Goal: Task Accomplishment & Management: Use online tool/utility

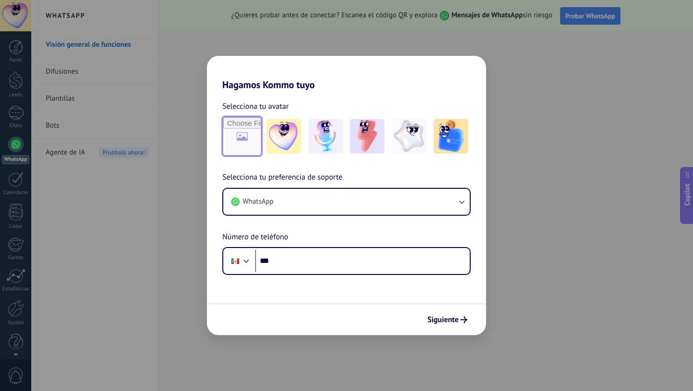
click at [253, 133] on input "file" at bounding box center [242, 136] width 38 height 38
type input "**********"
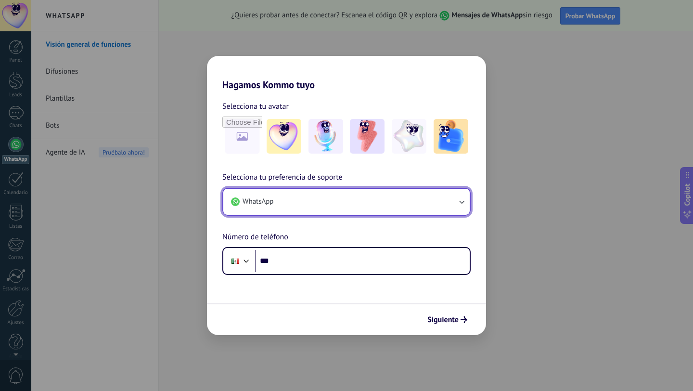
click at [432, 205] on button "WhatsApp" at bounding box center [346, 202] width 246 height 26
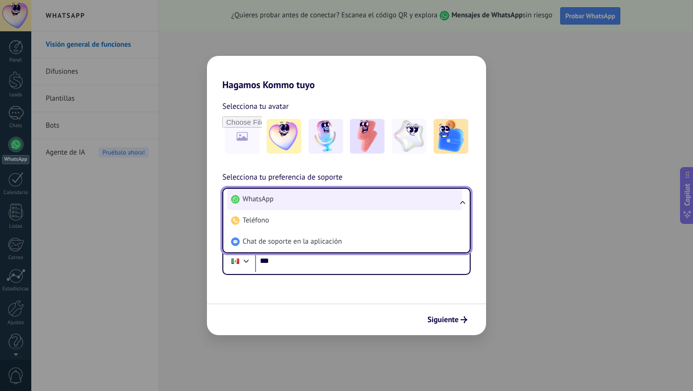
click at [411, 204] on li "WhatsApp" at bounding box center [344, 199] width 235 height 21
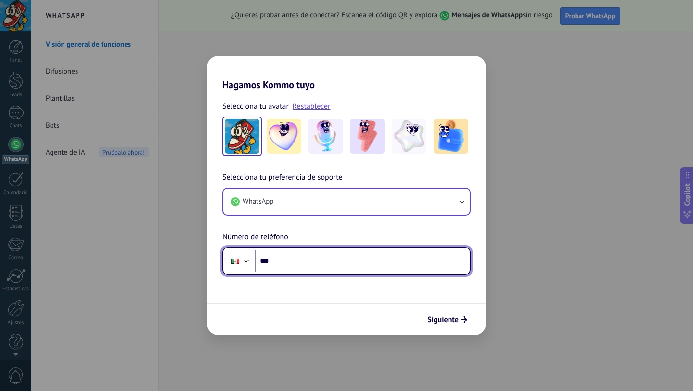
click at [361, 265] on input "***" at bounding box center [362, 261] width 214 height 22
type input "**********"
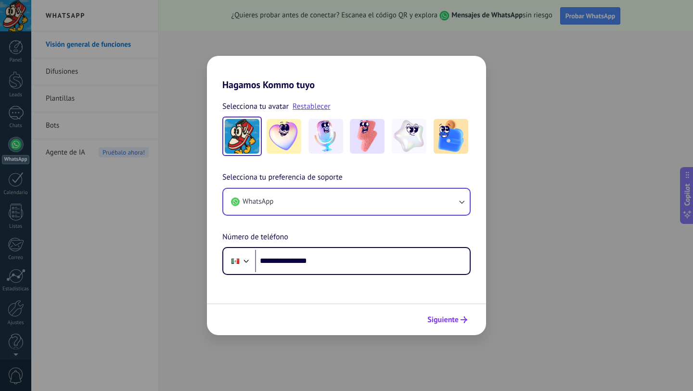
click at [463, 323] on button "Siguiente" at bounding box center [447, 319] width 49 height 16
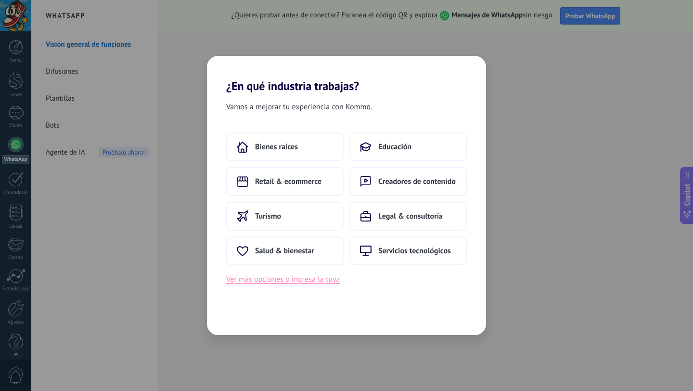
click at [276, 275] on button "Ver más opciones o ingresa la tuya" at bounding box center [282, 279] width 113 height 13
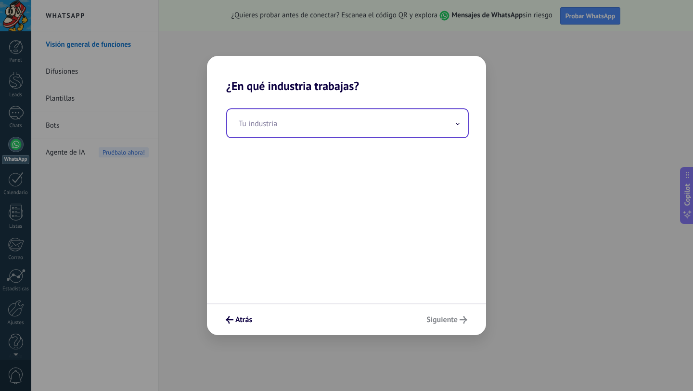
click at [303, 129] on input "text" at bounding box center [347, 123] width 240 height 28
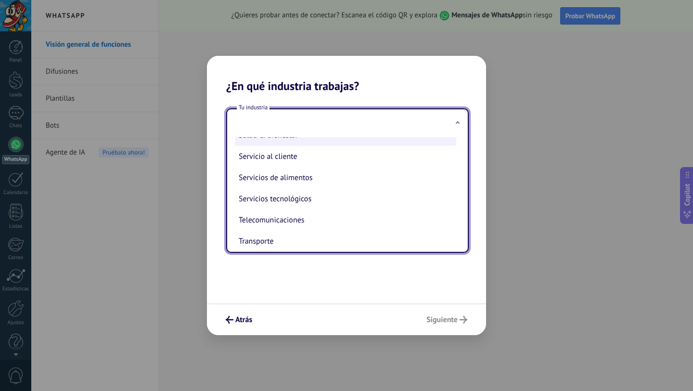
scroll to position [225, 0]
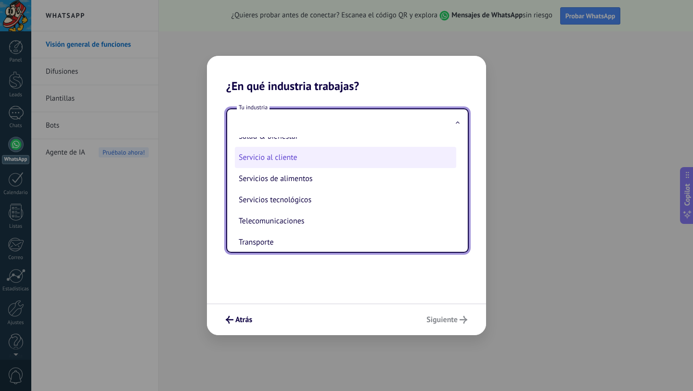
click at [317, 168] on li "Servicio al cliente" at bounding box center [345, 157] width 221 height 21
type input "**********"
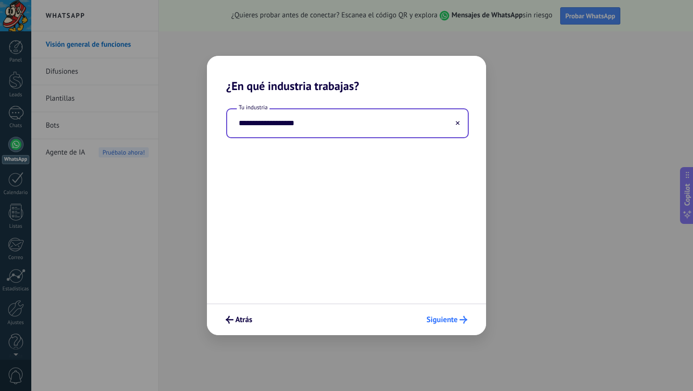
click at [462, 324] on button "Siguiente" at bounding box center [447, 319] width 50 height 16
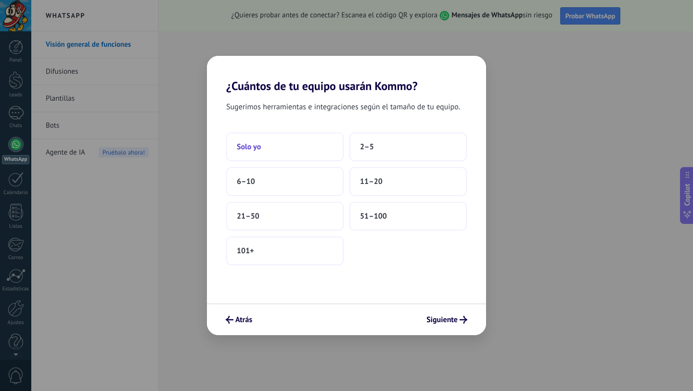
click at [310, 149] on button "Solo yo" at bounding box center [284, 146] width 117 height 29
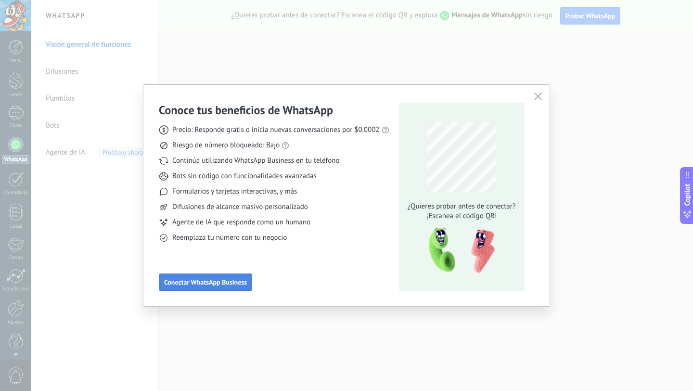
click at [207, 276] on button "Conectar WhatsApp Business" at bounding box center [205, 281] width 93 height 17
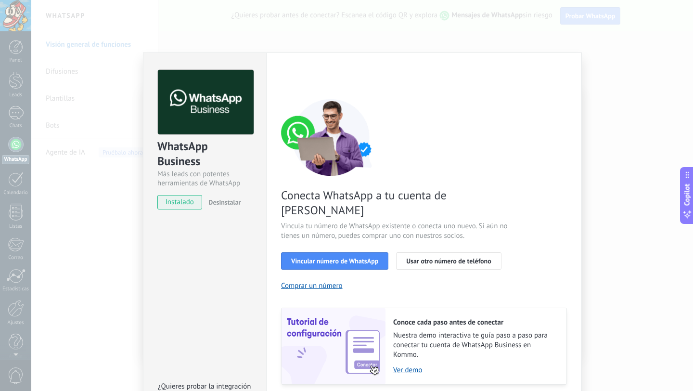
scroll to position [22, 0]
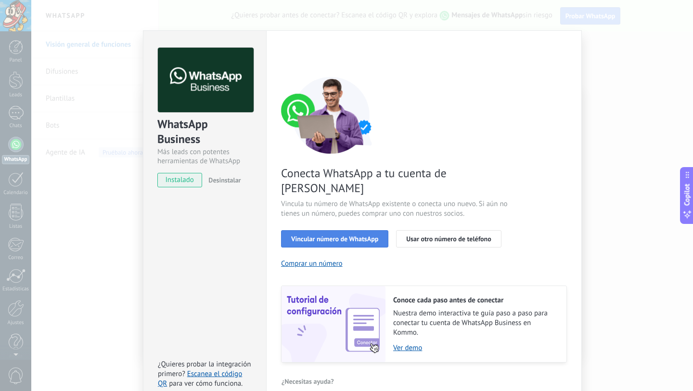
click at [294, 230] on button "Vincular número de WhatsApp" at bounding box center [334, 238] width 107 height 17
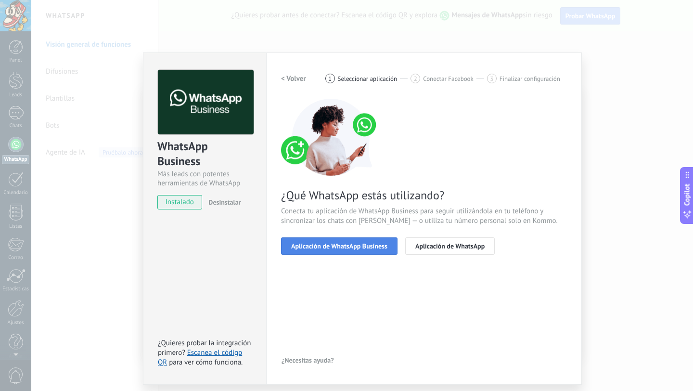
click at [327, 244] on span "Aplicación de WhatsApp Business" at bounding box center [339, 245] width 96 height 7
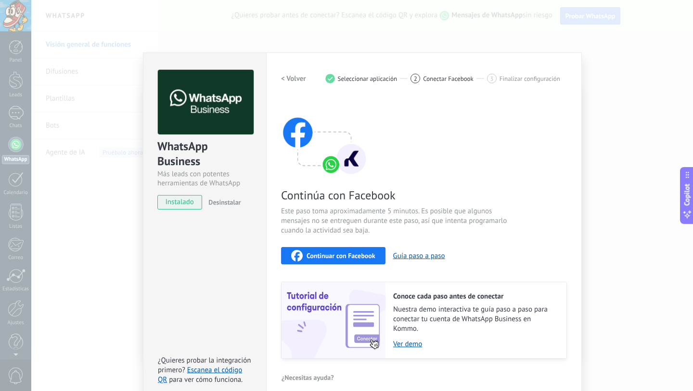
click at [345, 250] on div "Continuar con Facebook" at bounding box center [333, 256] width 84 height 12
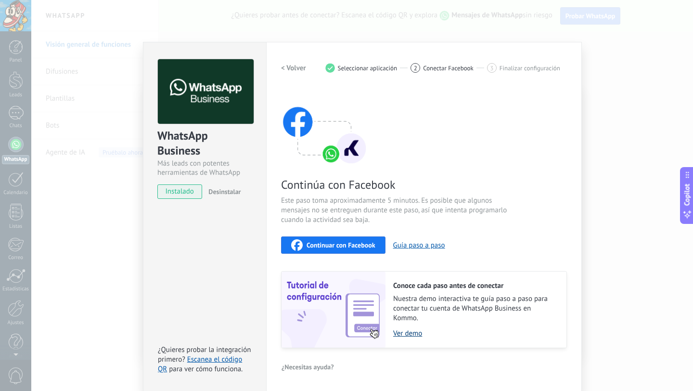
click at [404, 332] on link "Ver demo" at bounding box center [475, 332] width 164 height 9
click at [179, 190] on span "instalado" at bounding box center [180, 191] width 44 height 14
click at [293, 67] on h2 "< Volver" at bounding box center [293, 67] width 25 height 9
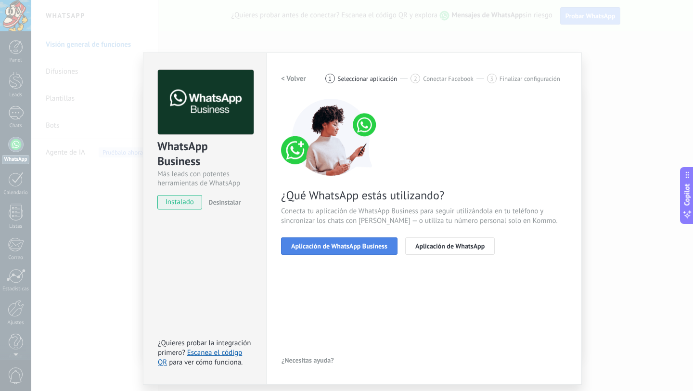
click at [358, 245] on span "Aplicación de WhatsApp Business" at bounding box center [339, 245] width 96 height 7
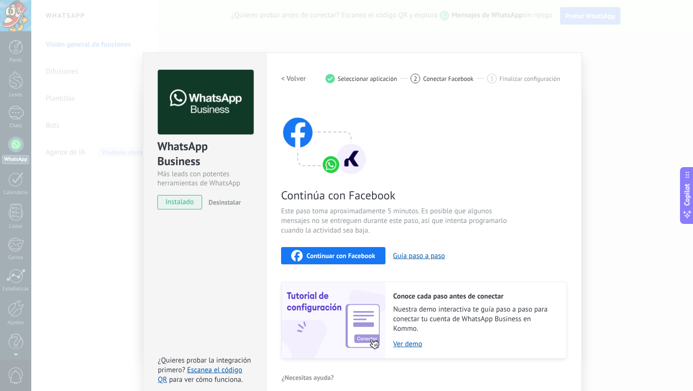
scroll to position [11, 0]
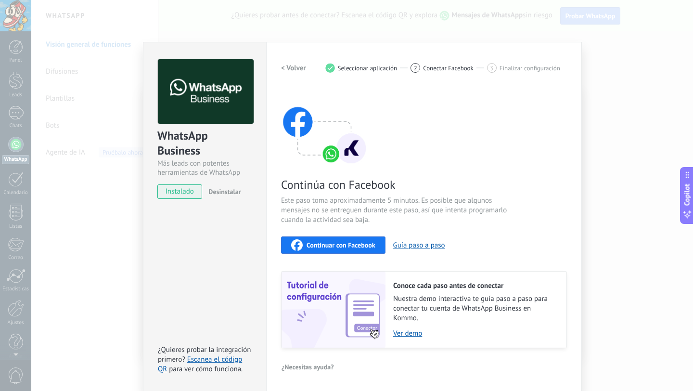
click at [361, 244] on span "Continuar con Facebook" at bounding box center [340, 244] width 69 height 7
click at [136, 36] on div "WhatsApp Business Más leads con potentes herramientas de WhatsApp instalado Des…" at bounding box center [361, 195] width 661 height 391
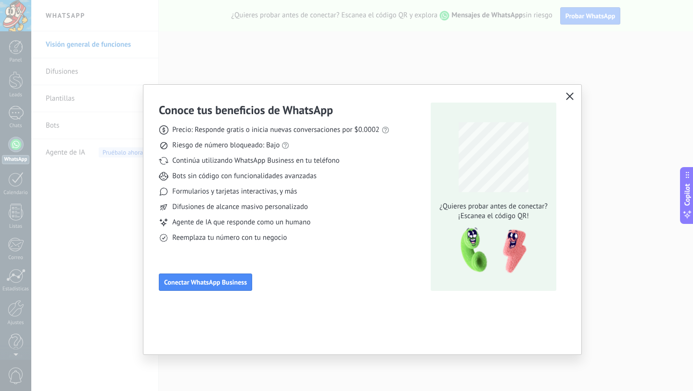
click at [136, 36] on div "Conoce tus beneficios de WhatsApp Precio: Responde gratis o inicia nuevas conve…" at bounding box center [346, 195] width 693 height 391
click at [569, 96] on use "button" at bounding box center [569, 95] width 7 height 7
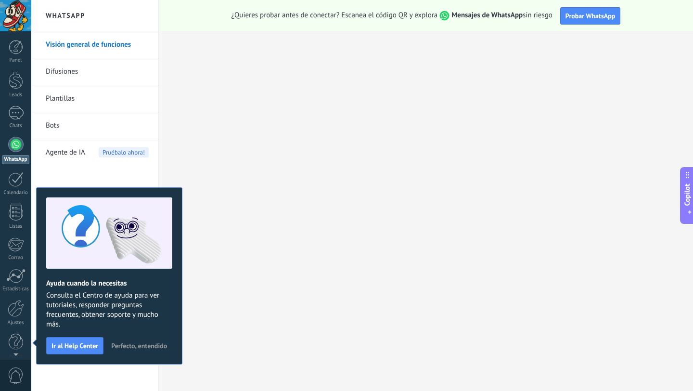
scroll to position [10, 0]
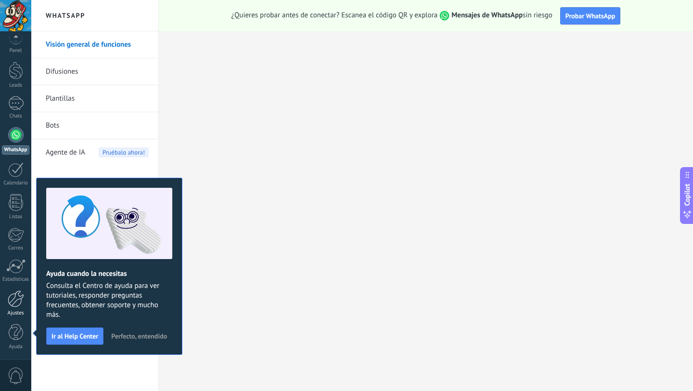
click at [14, 301] on div at bounding box center [16, 298] width 16 height 17
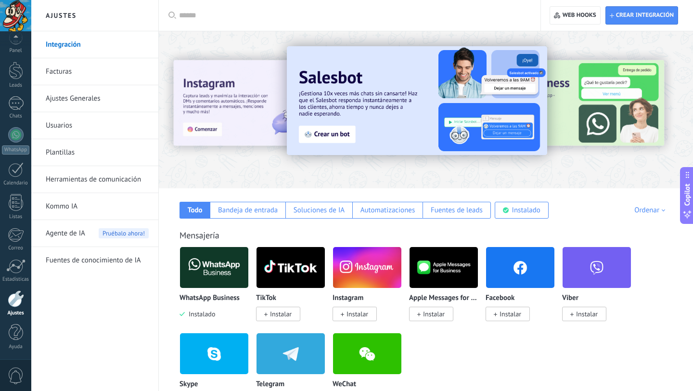
click at [199, 273] on img at bounding box center [214, 267] width 68 height 47
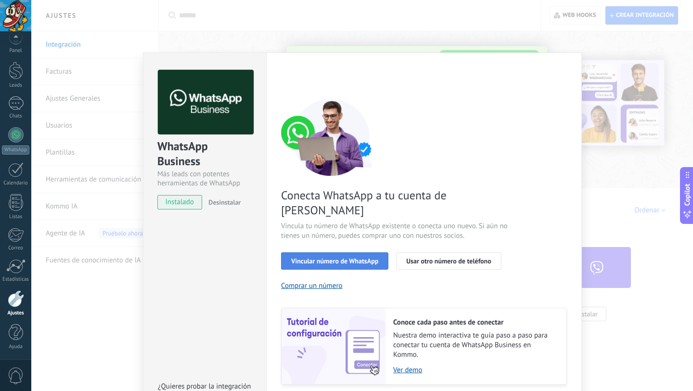
click at [340, 257] on span "Vincular número de WhatsApp" at bounding box center [334, 260] width 87 height 7
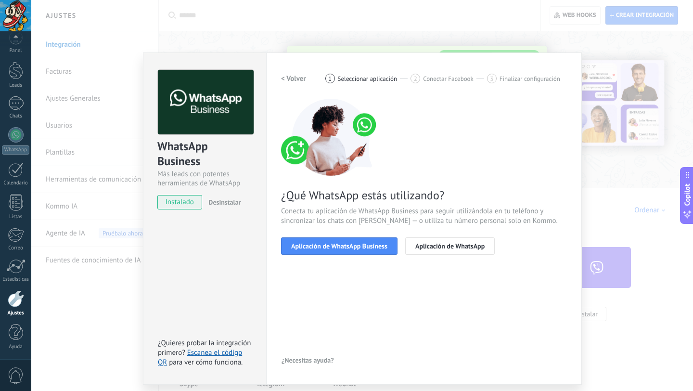
click at [340, 248] on span "Aplicación de WhatsApp Business" at bounding box center [339, 245] width 96 height 7
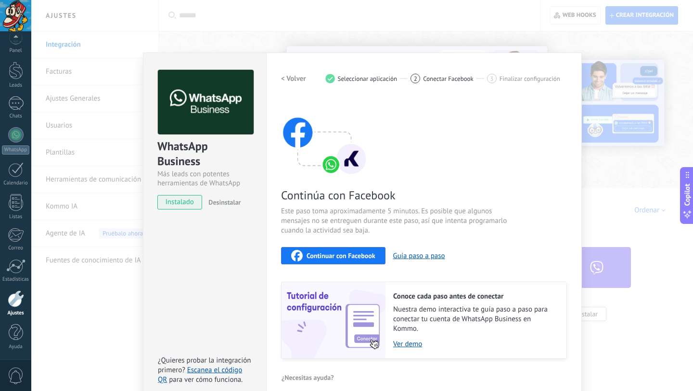
scroll to position [11, 0]
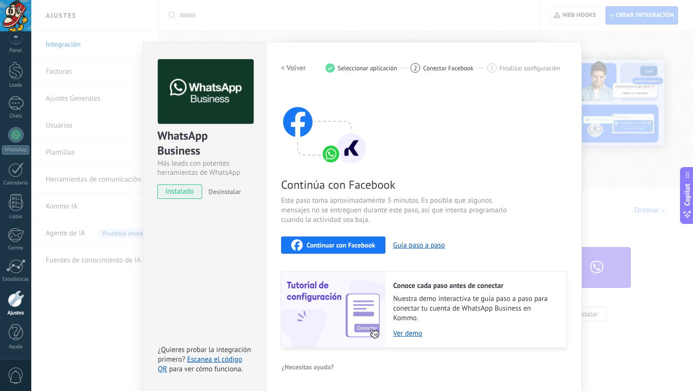
click at [354, 246] on span "Continuar con Facebook" at bounding box center [340, 244] width 69 height 7
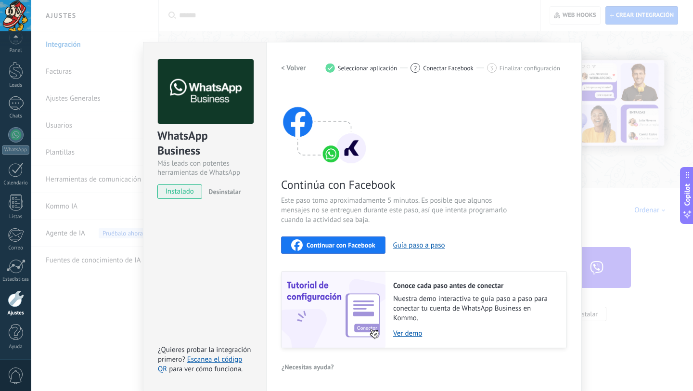
click at [242, 28] on div "WhatsApp Business Más leads con potentes herramientas de WhatsApp instalado Des…" at bounding box center [361, 195] width 661 height 391
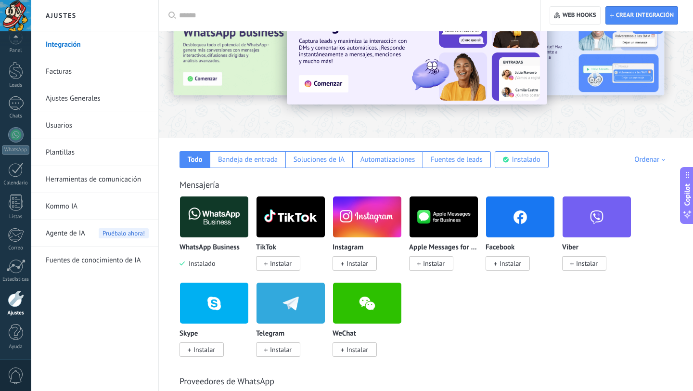
scroll to position [51, 0]
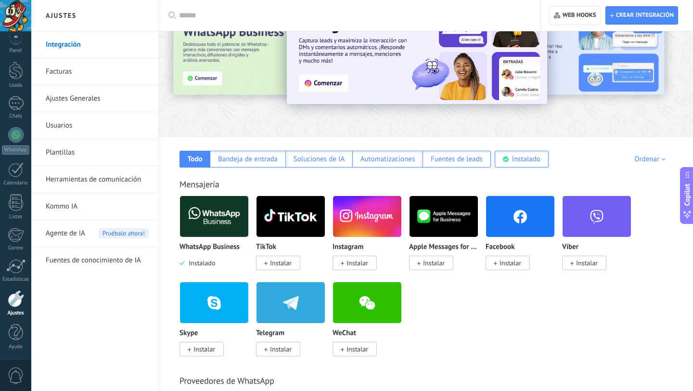
click at [219, 226] on img at bounding box center [214, 216] width 68 height 47
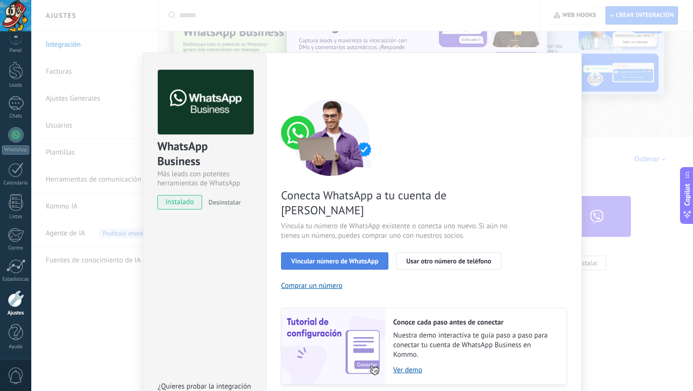
click at [321, 252] on button "Vincular número de WhatsApp" at bounding box center [334, 260] width 107 height 17
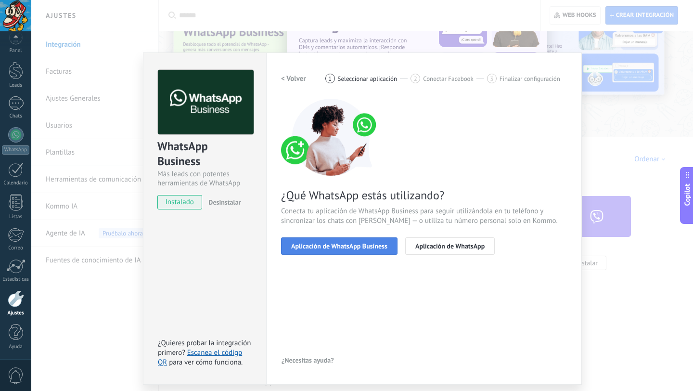
click at [358, 245] on span "Aplicación de WhatsApp Business" at bounding box center [339, 245] width 96 height 7
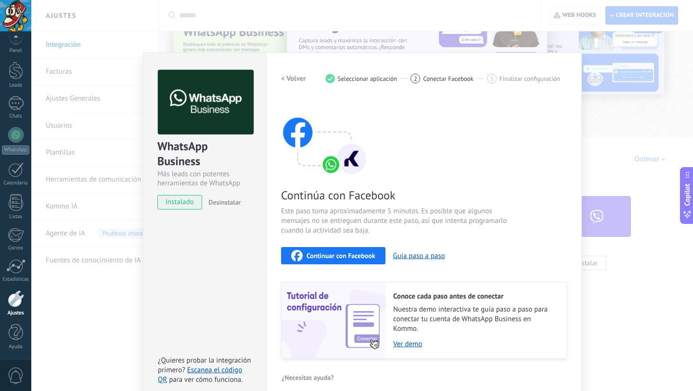
click at [347, 253] on span "Continuar con Facebook" at bounding box center [340, 255] width 69 height 7
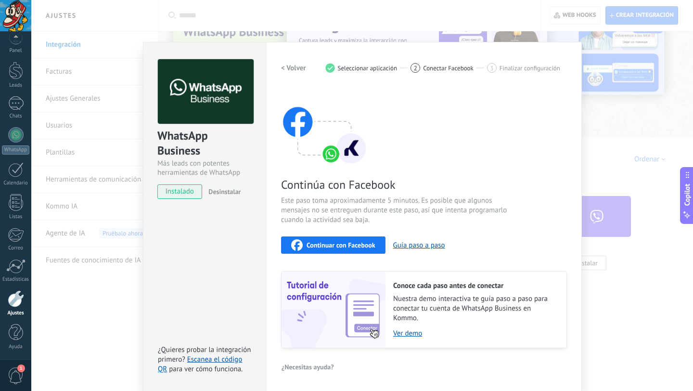
click at [351, 251] on button "Continuar con Facebook" at bounding box center [333, 244] width 104 height 17
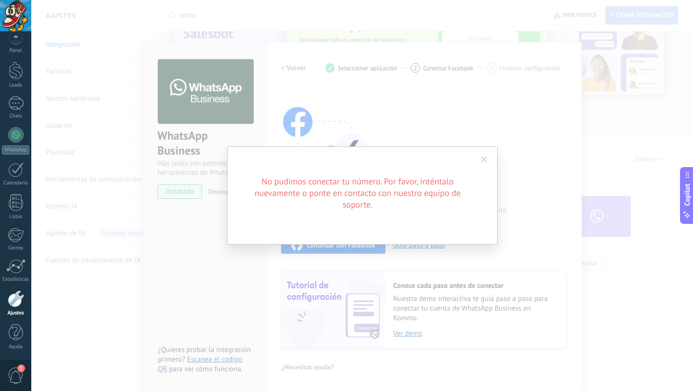
click at [484, 160] on span at bounding box center [484, 159] width 6 height 7
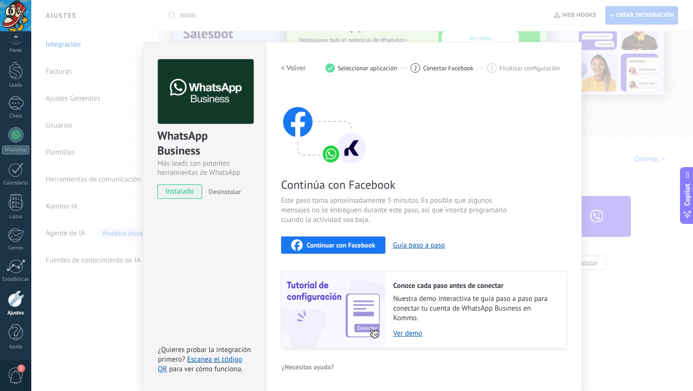
click at [338, 245] on span "Continuar con Facebook" at bounding box center [340, 244] width 69 height 7
click at [506, 73] on div "< Volver 1 Seleccionar aplicación 2 Conectar Facebook 3 Finalizar configuración" at bounding box center [424, 67] width 286 height 17
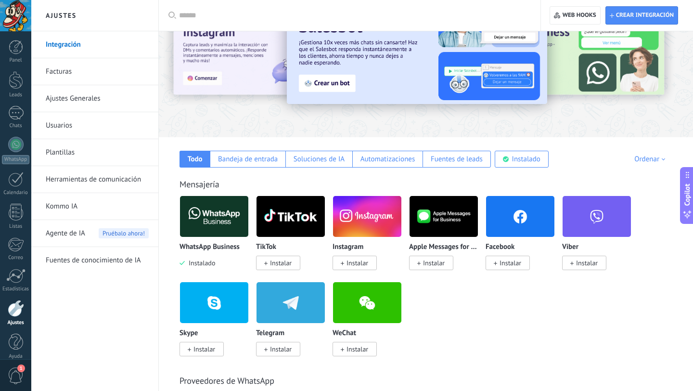
click at [227, 211] on img at bounding box center [214, 216] width 68 height 47
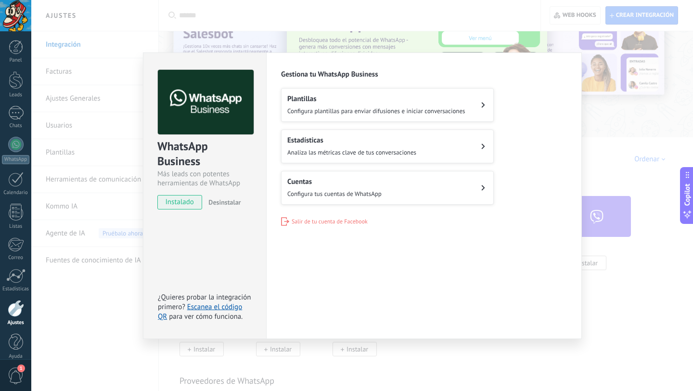
click at [310, 110] on span "Configura plantillas para enviar difusiones e iniciar conversaciones" at bounding box center [376, 111] width 178 height 8
